Goal: Transaction & Acquisition: Purchase product/service

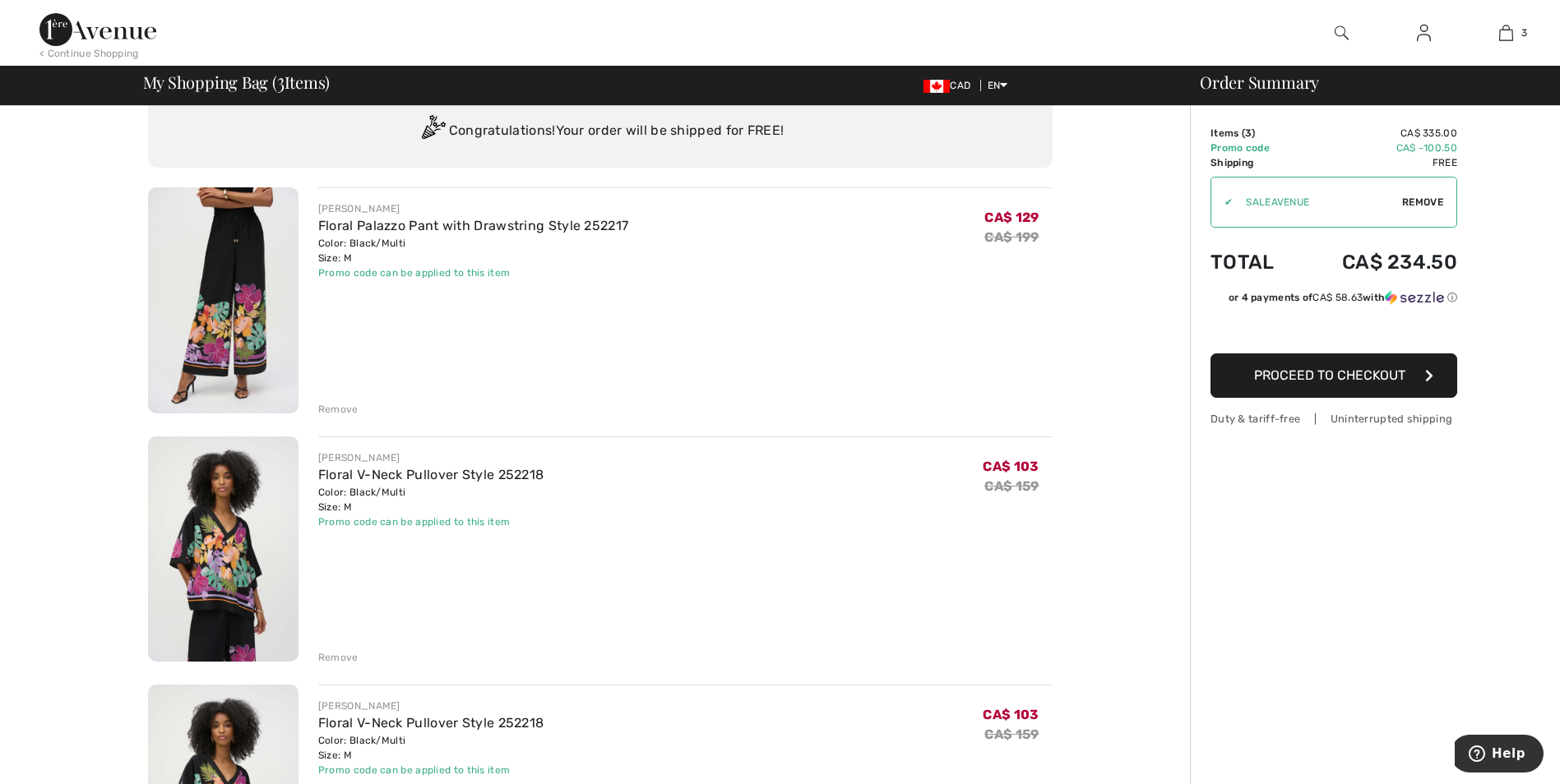
scroll to position [82, 0]
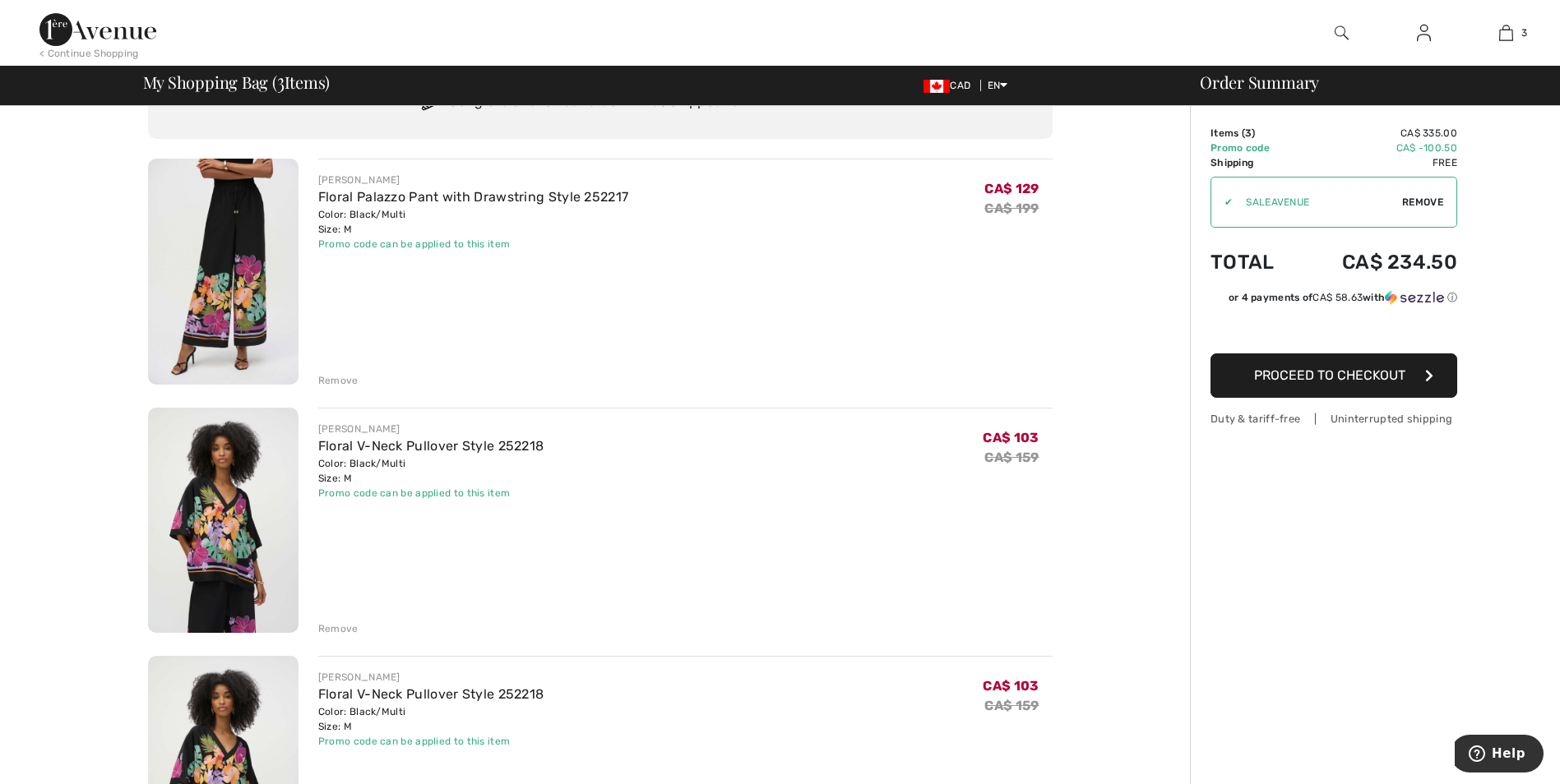
click at [339, 632] on div "Remove" at bounding box center [338, 628] width 40 height 15
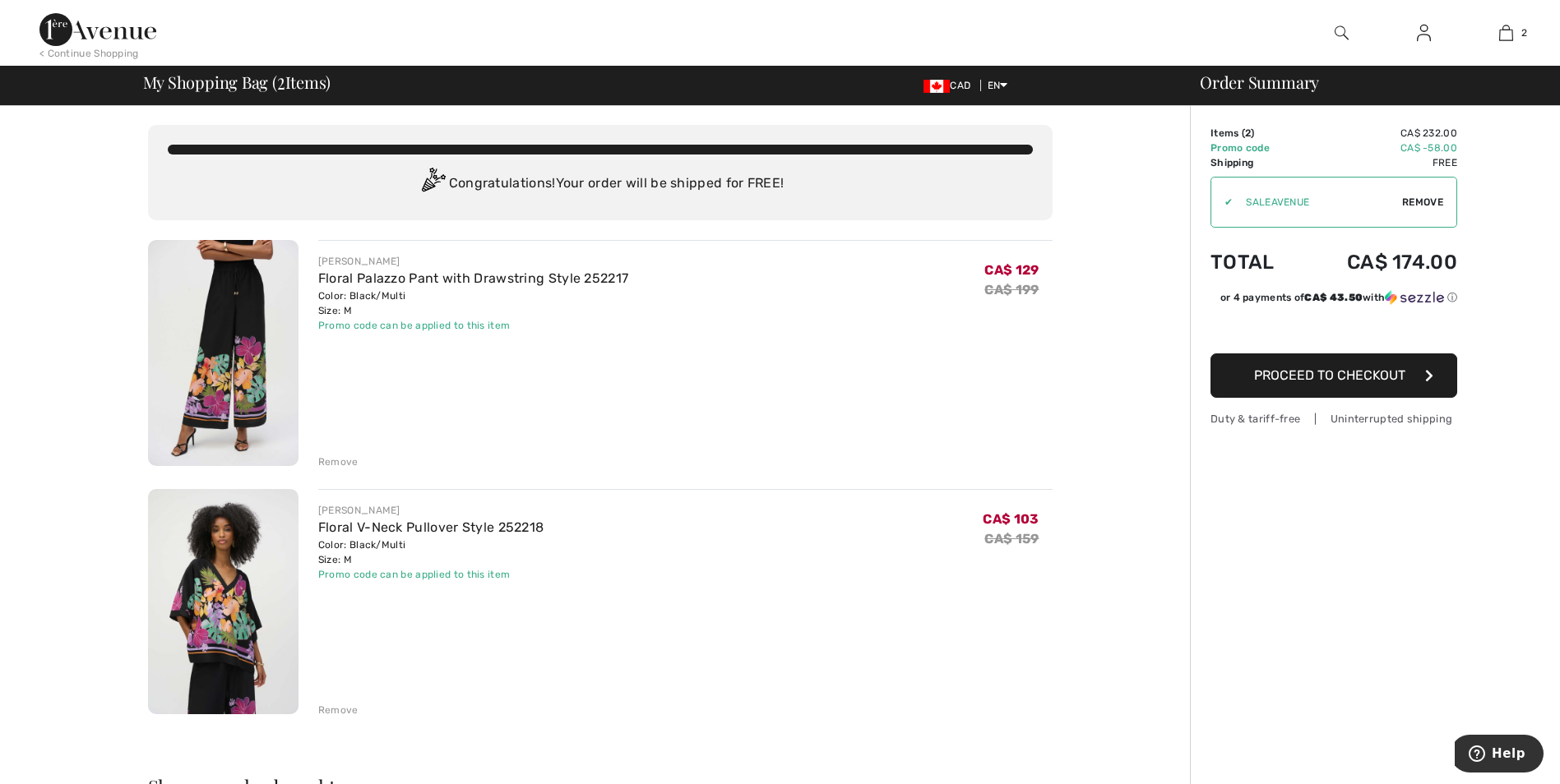
scroll to position [0, 0]
click at [1321, 364] on button "Proceed to Checkout" at bounding box center [1334, 375] width 247 height 44
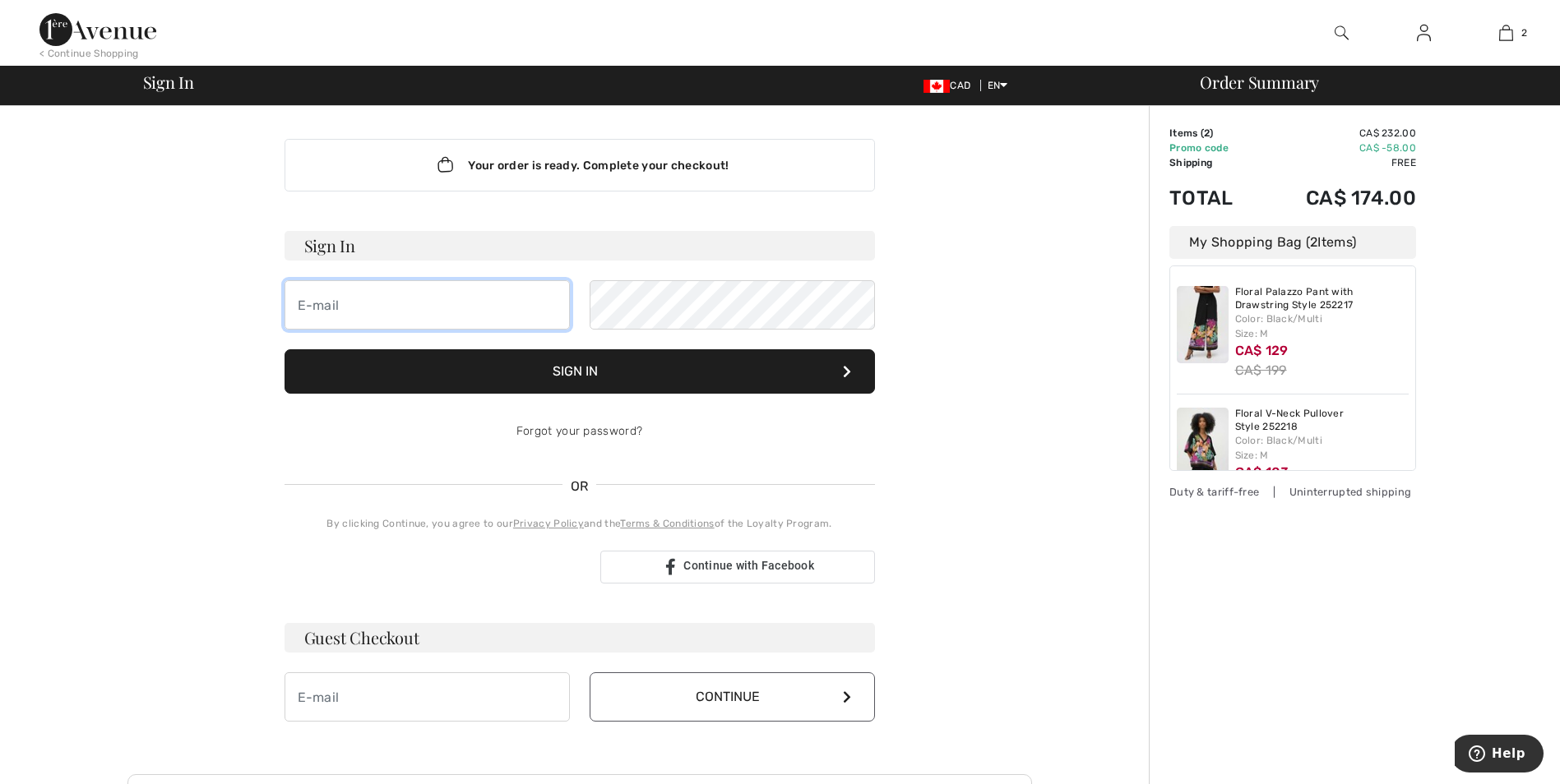
click at [410, 310] on input "email" at bounding box center [426, 305] width 285 height 49
type input "[PERSON_NAME][EMAIL_ADDRESS][PERSON_NAME][DOMAIN_NAME]"
click at [563, 373] on button "Sign In" at bounding box center [579, 371] width 590 height 44
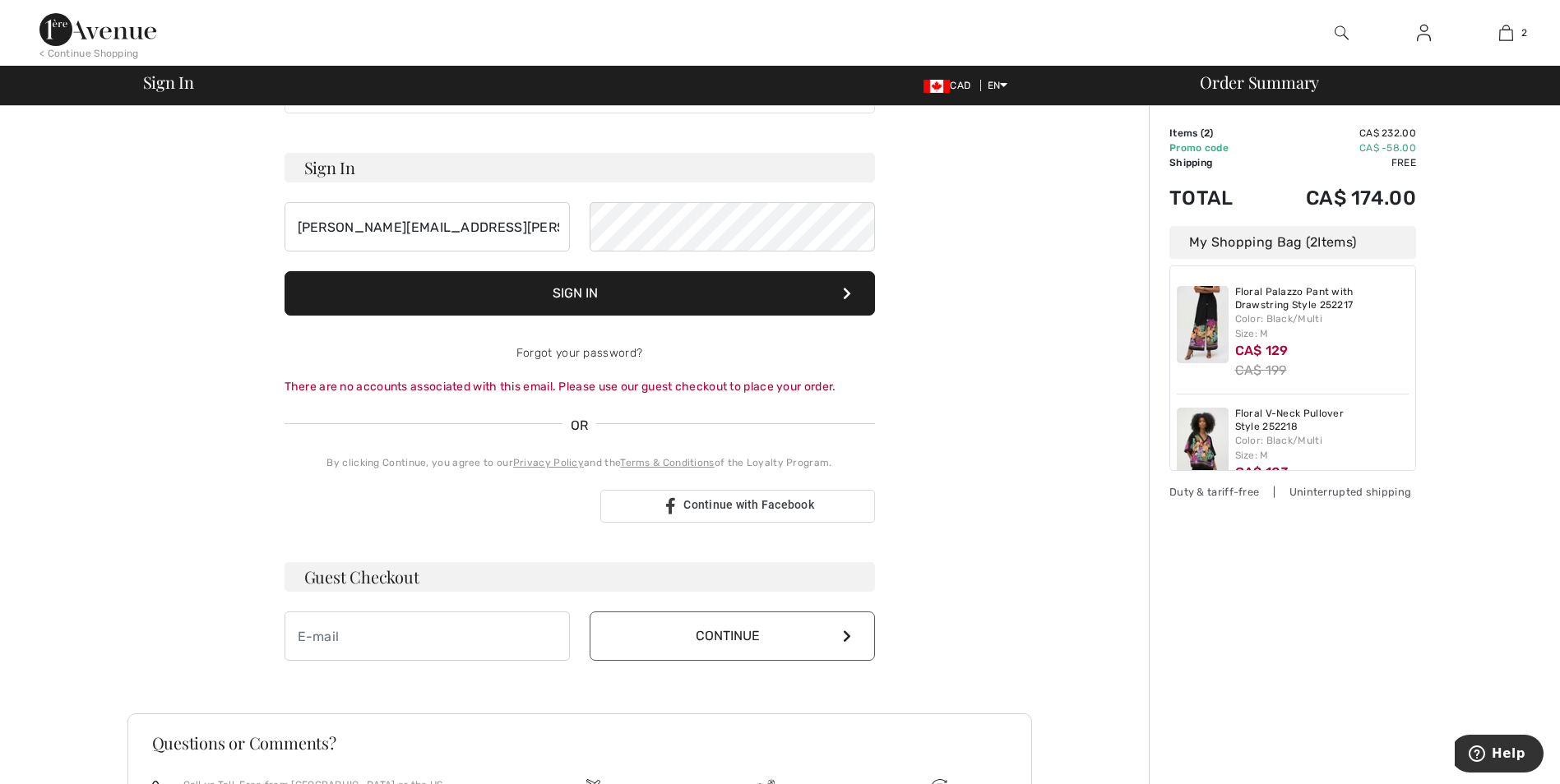
scroll to position [247, 0]
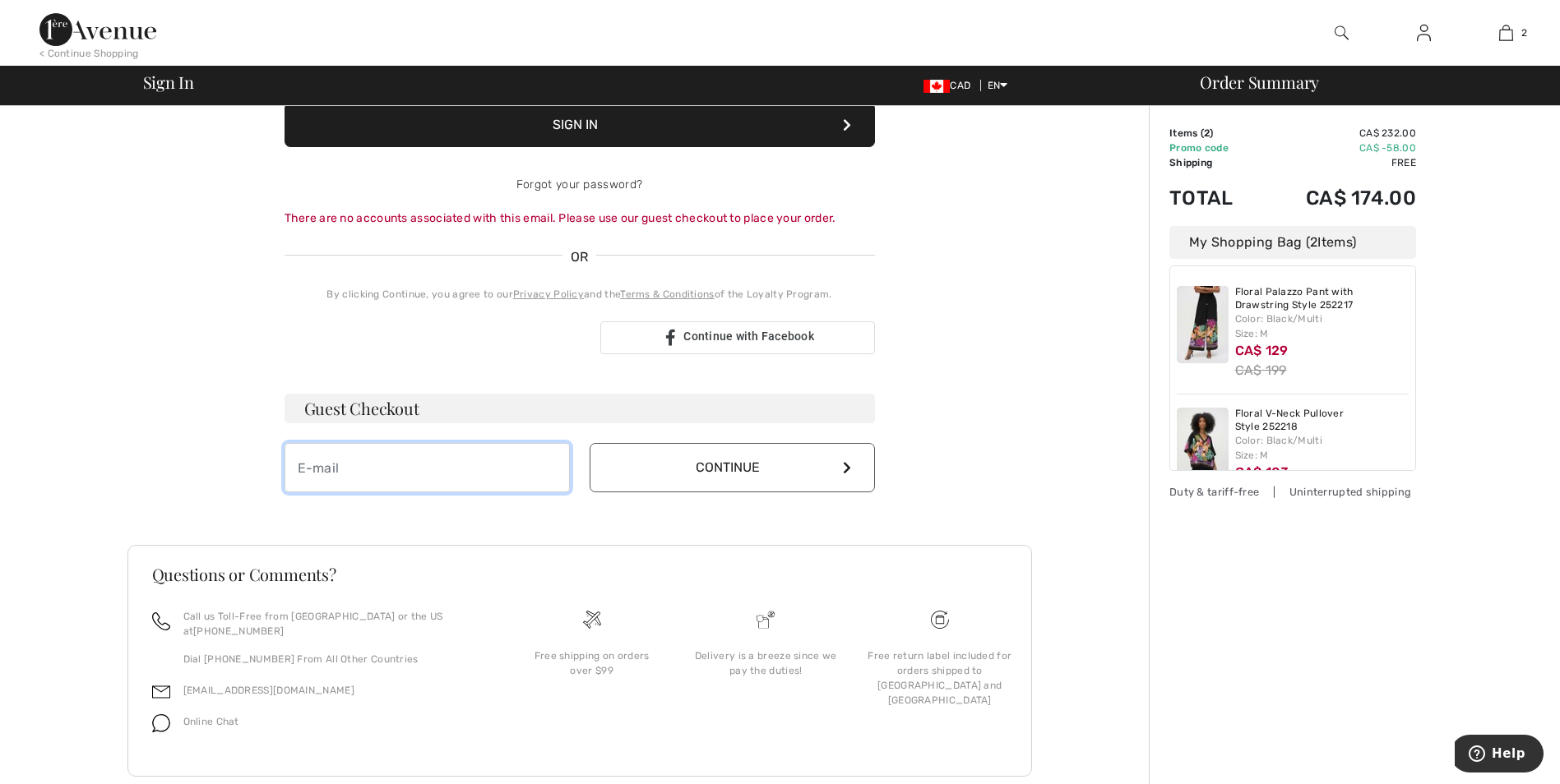
click at [379, 477] on input "email" at bounding box center [426, 467] width 285 height 49
type input "[PERSON_NAME][EMAIL_ADDRESS][PERSON_NAME][DOMAIN_NAME]"
click at [709, 467] on button "Continue" at bounding box center [732, 467] width 285 height 49
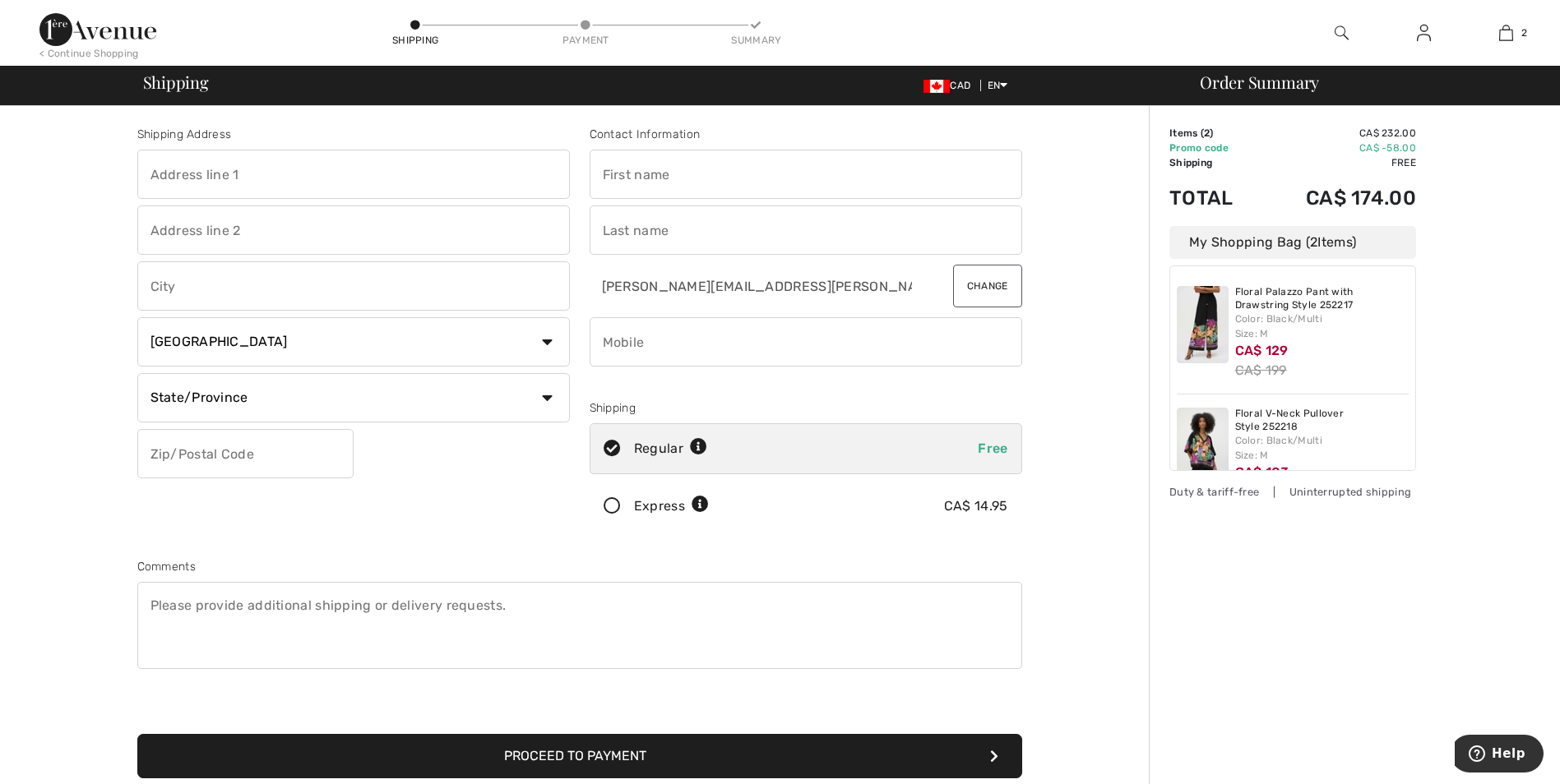
click at [230, 184] on input "text" at bounding box center [353, 175] width 432 height 49
type input "1730 Golfview Dr"
type input "Lasalle"
select select "ON"
type input "N9J 1Y9"
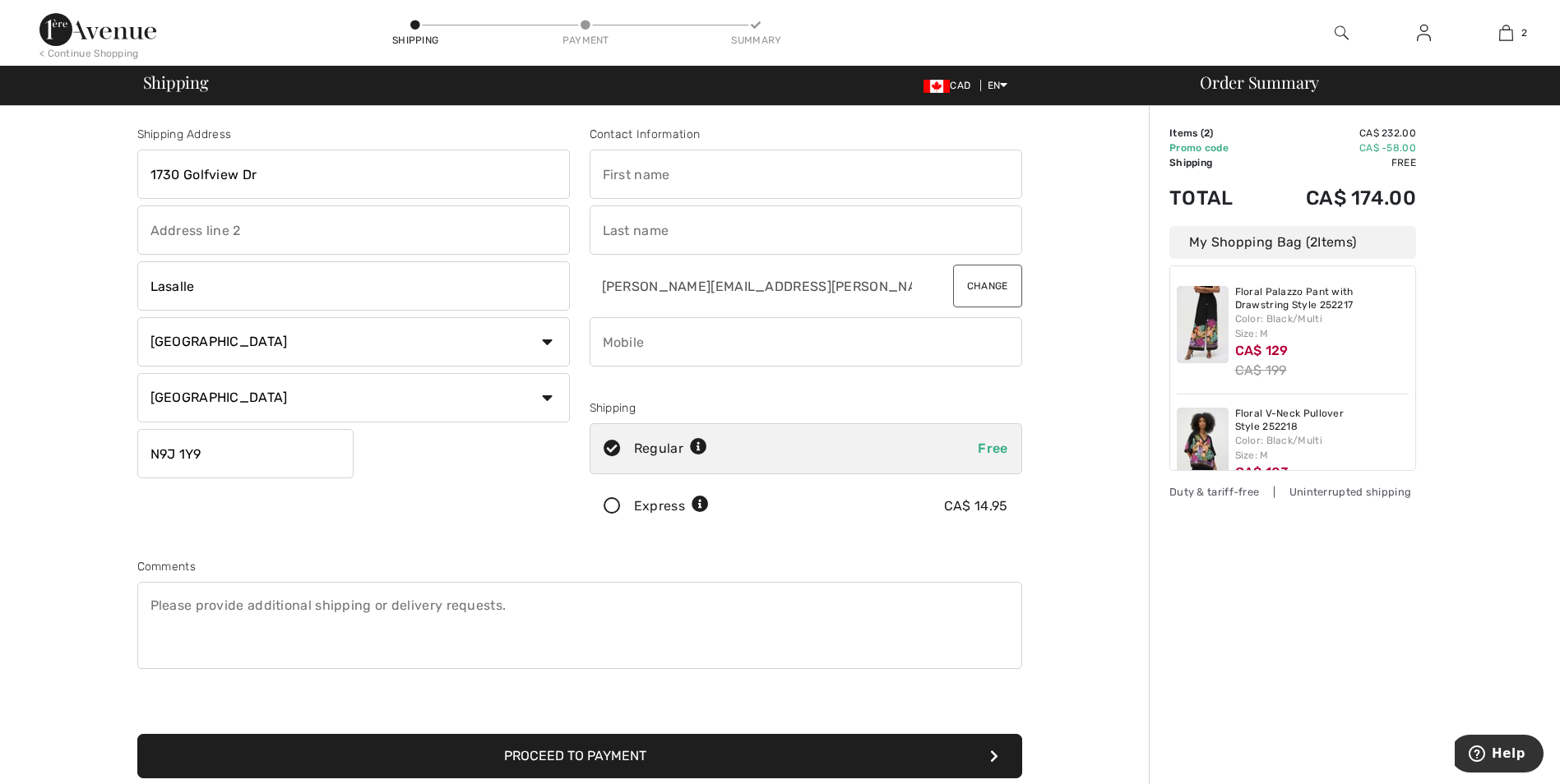
type input "FIONA"
type input "OSWALD"
type input "5192584400"
type input "N9J1Y9"
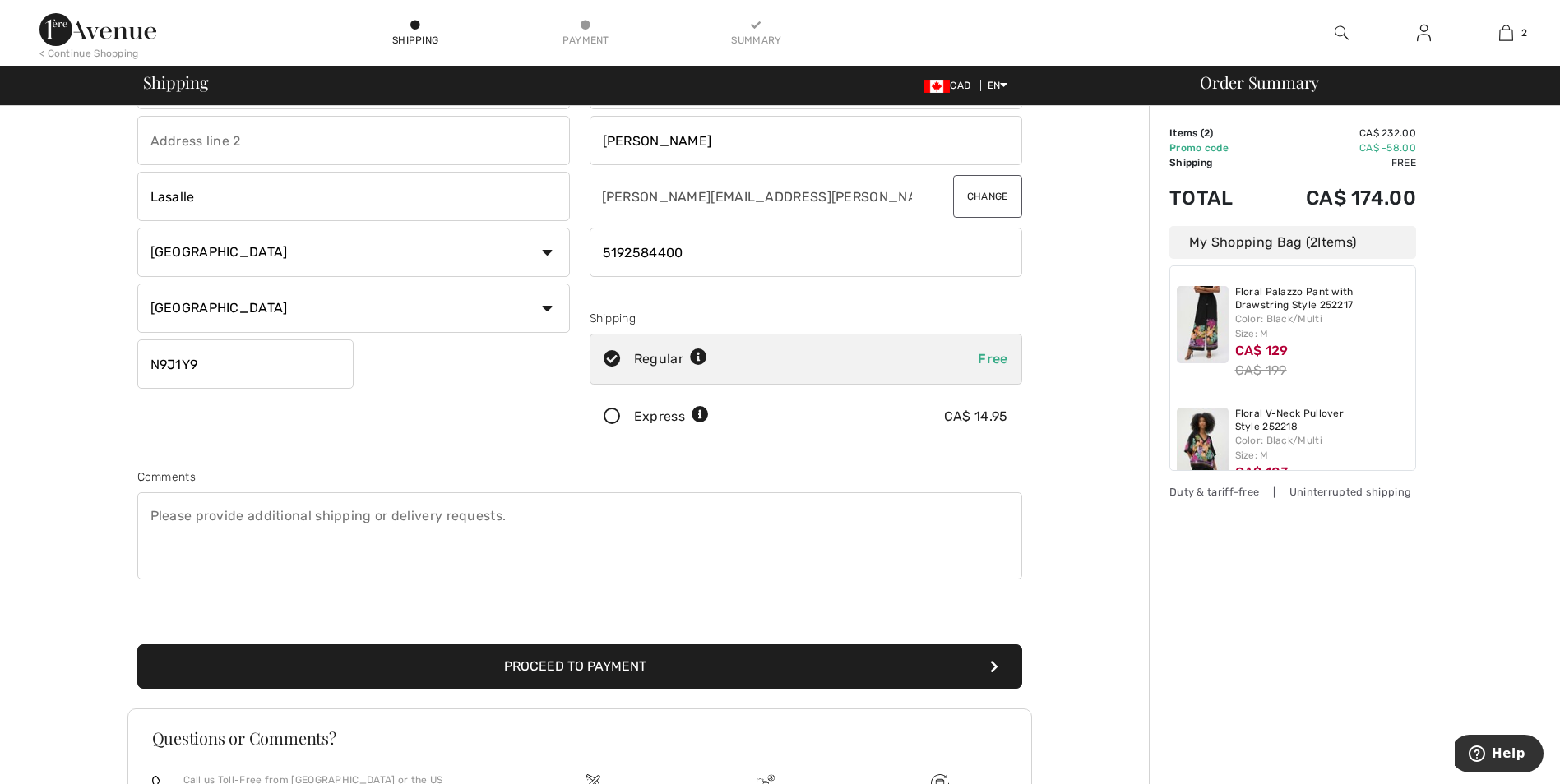
scroll to position [247, 0]
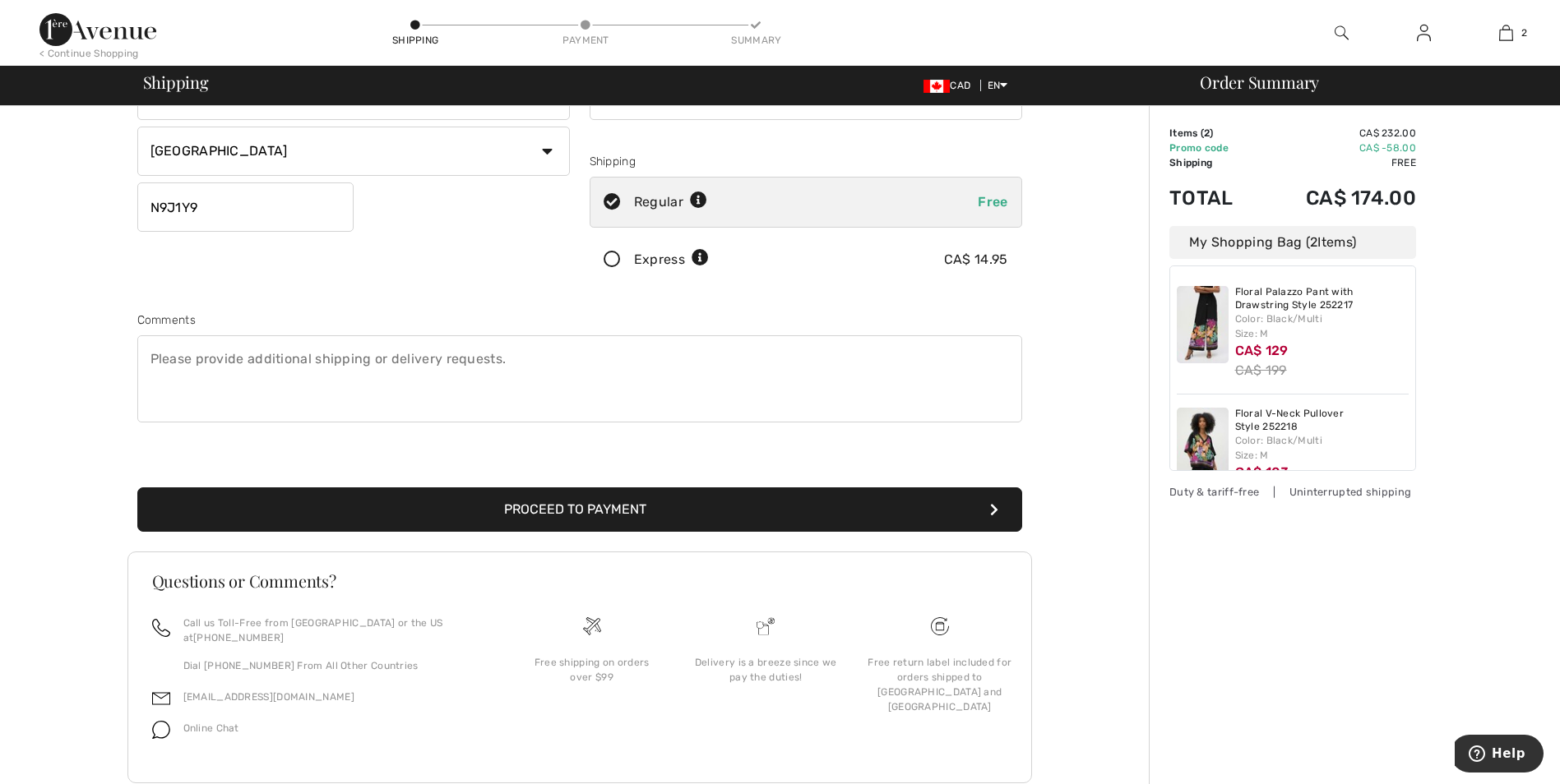
click at [595, 504] on button "Proceed to Payment" at bounding box center [579, 509] width 885 height 44
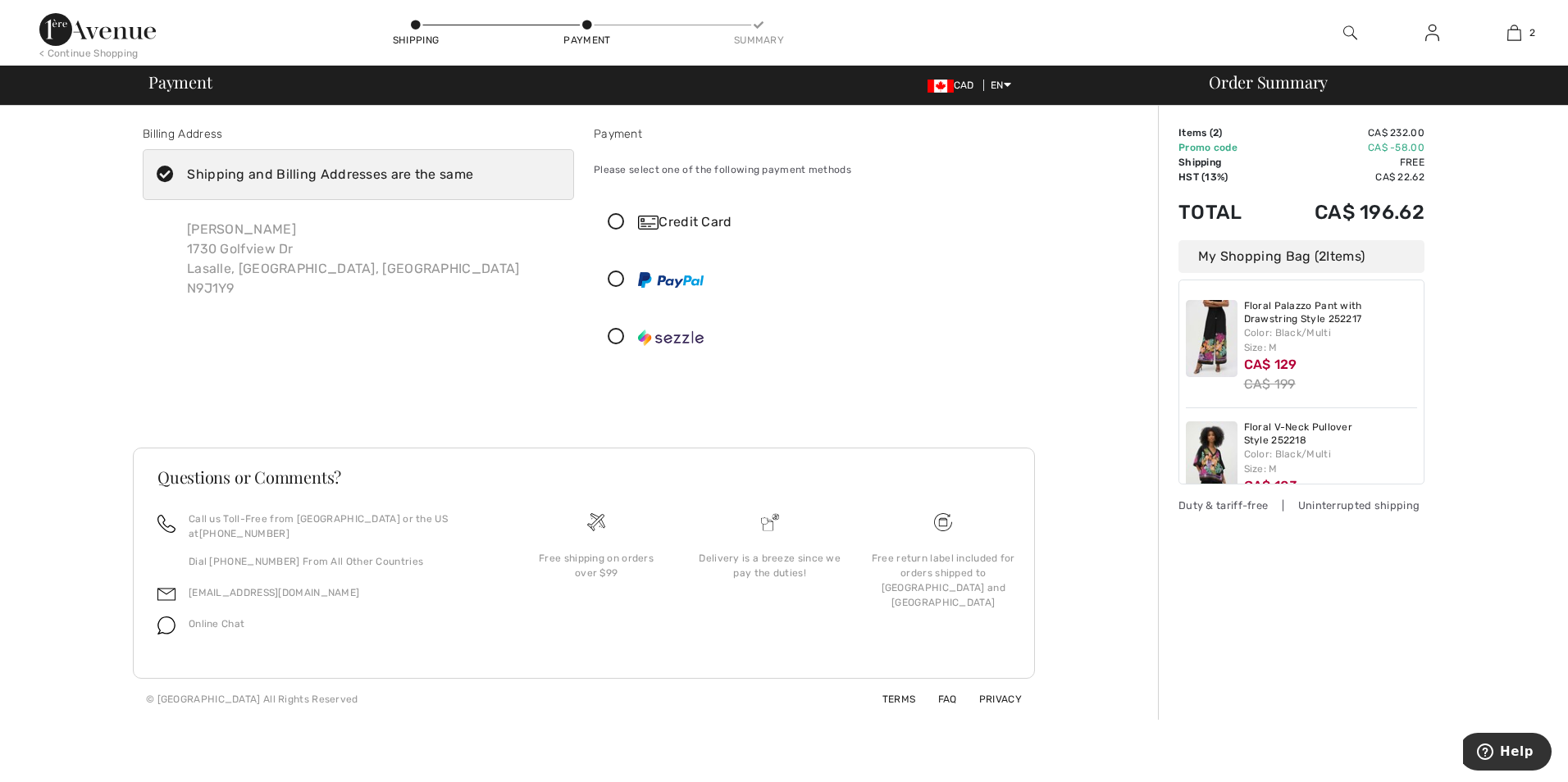
click at [613, 220] on icon at bounding box center [616, 223] width 43 height 18
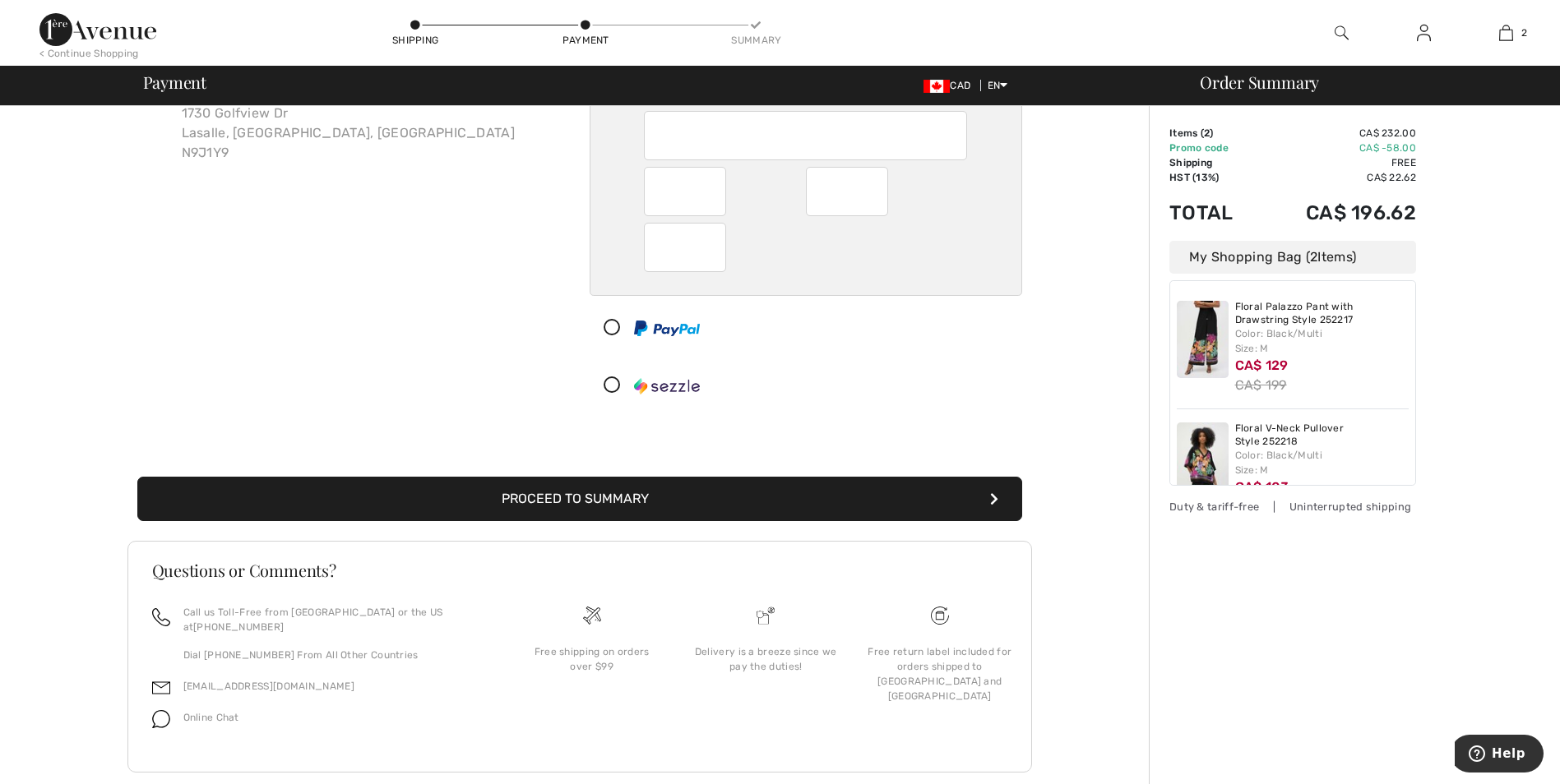
scroll to position [151, 0]
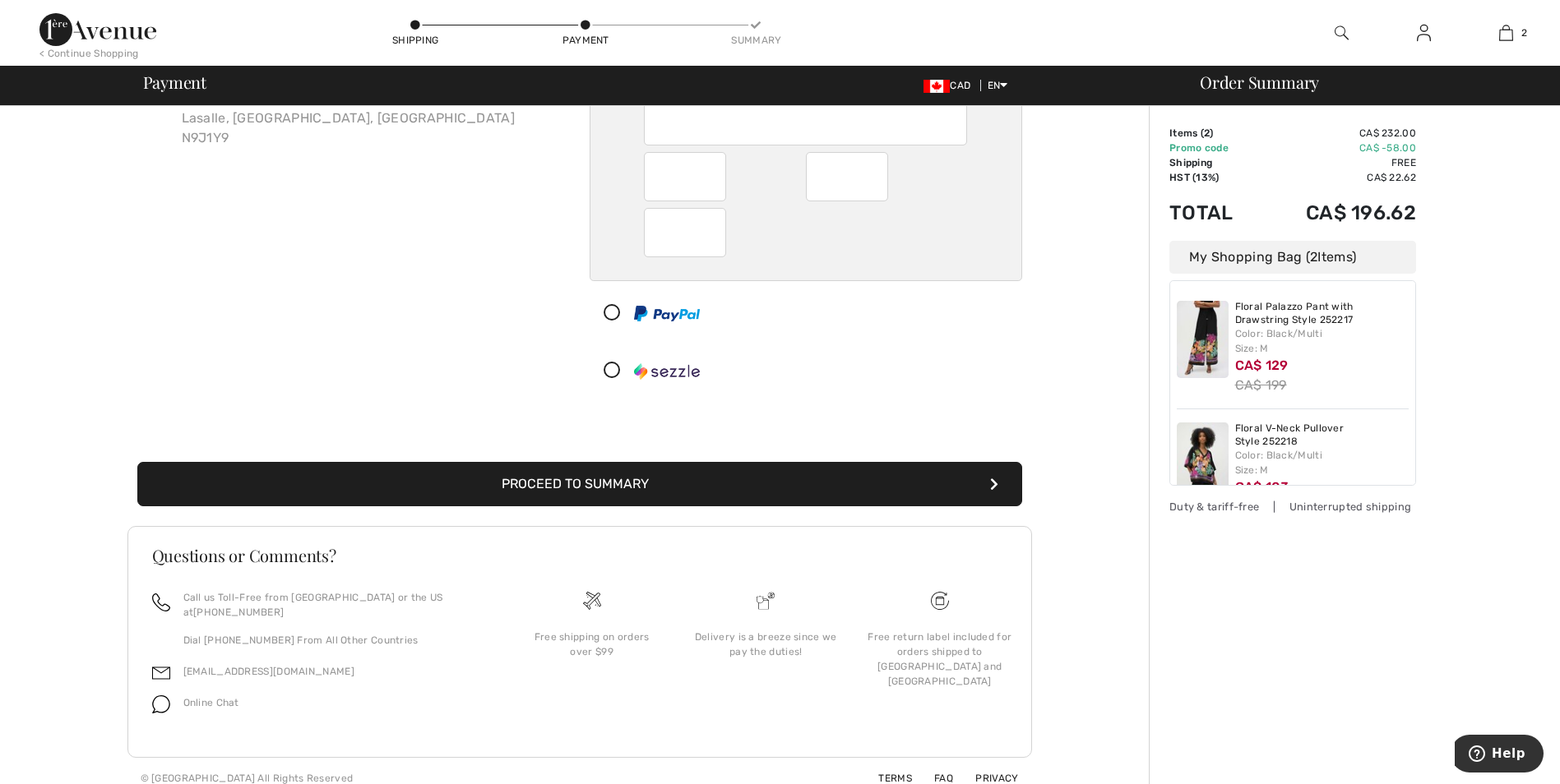
click at [551, 486] on button "Proceed to Summary" at bounding box center [579, 483] width 885 height 44
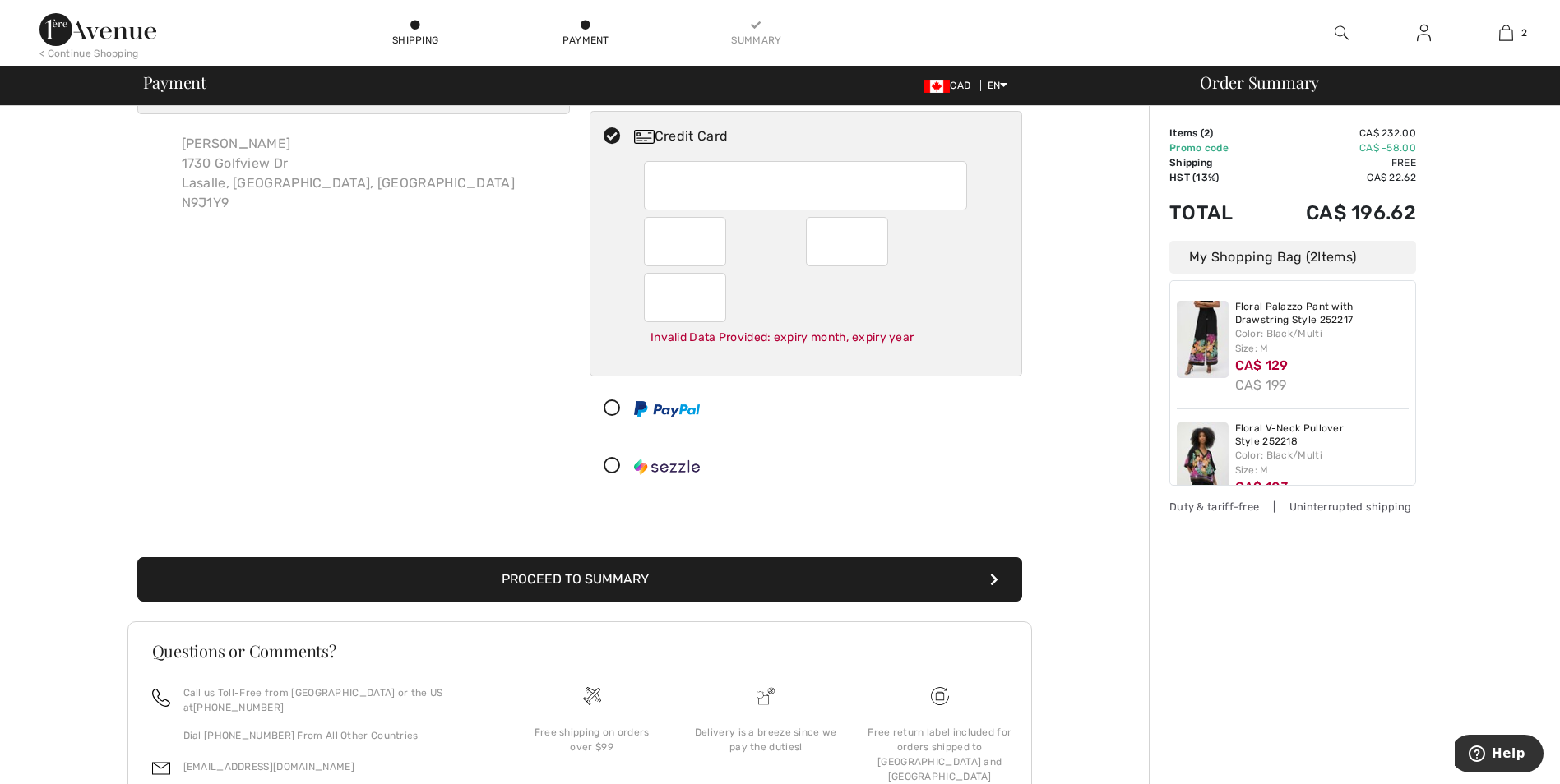
scroll to position [66, 0]
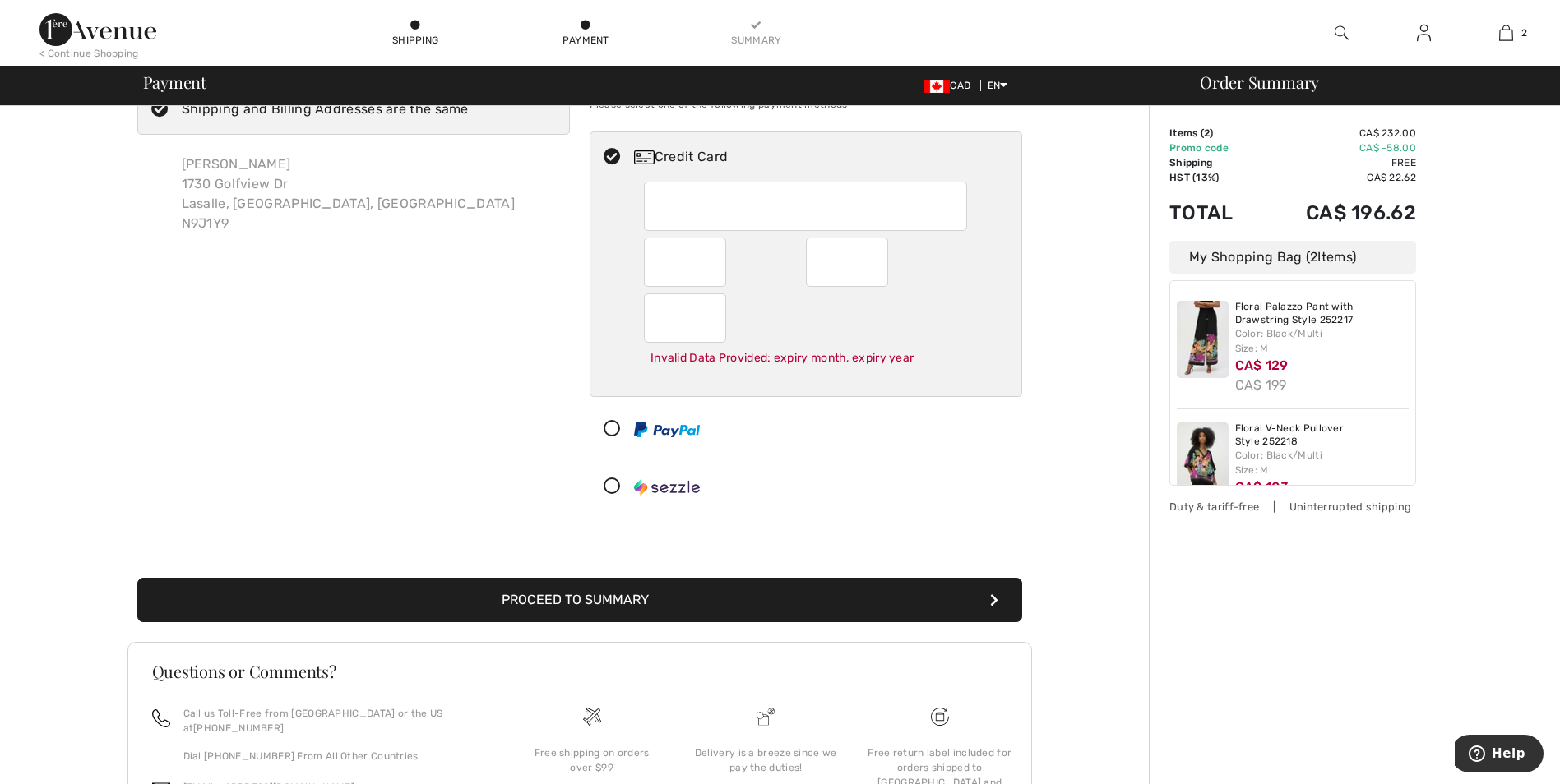
click at [599, 589] on button "Proceed to Summary" at bounding box center [579, 600] width 885 height 44
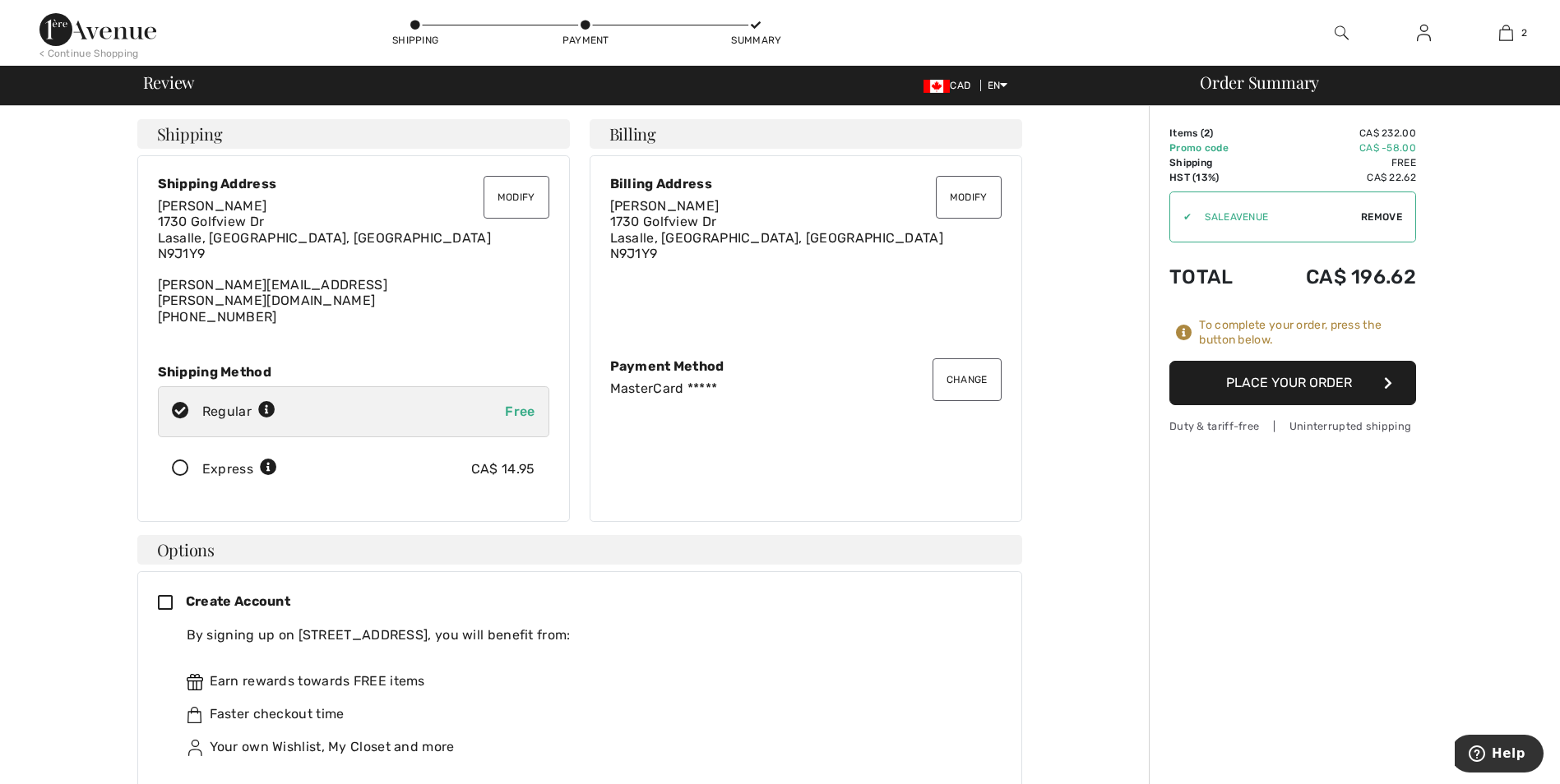
click at [1306, 384] on button "Place Your Order" at bounding box center [1293, 383] width 247 height 44
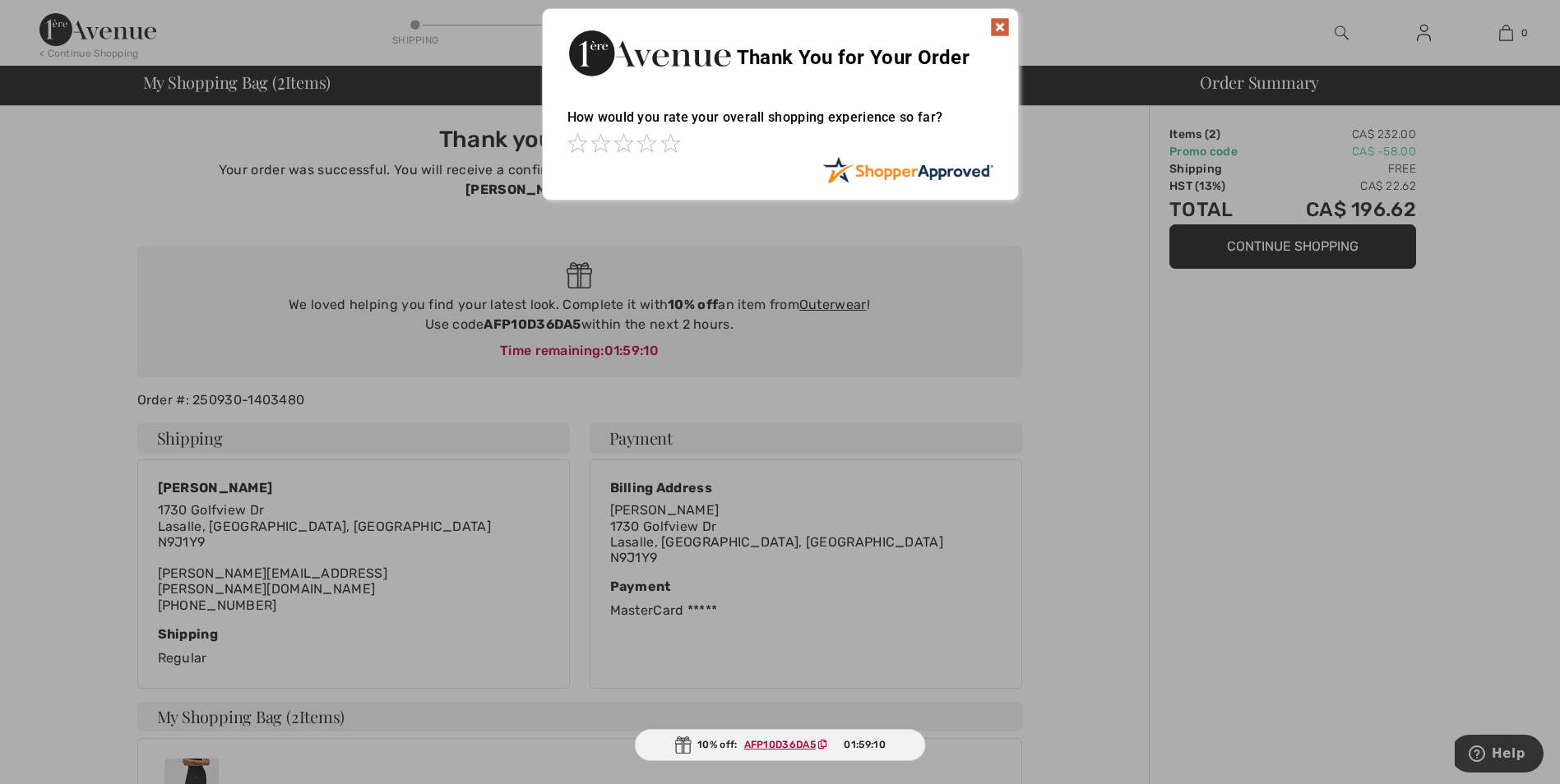
click at [998, 28] on img at bounding box center [1001, 28] width 20 height 20
